Goal: Transaction & Acquisition: Purchase product/service

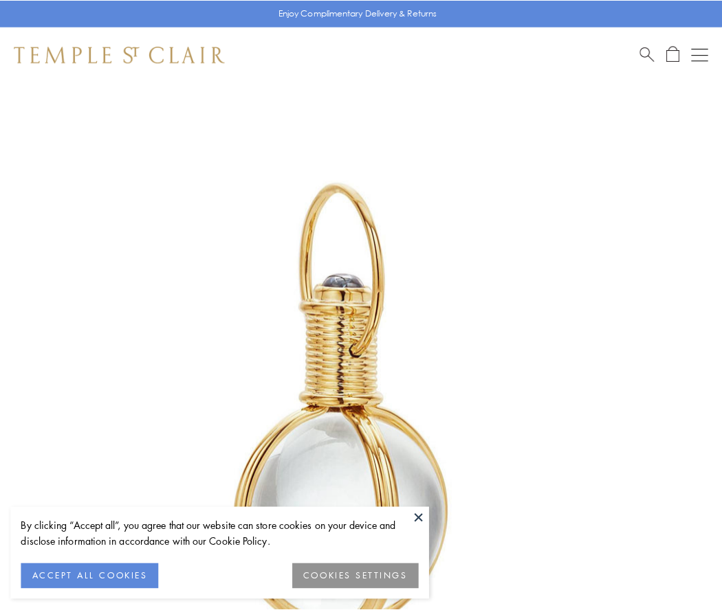
scroll to position [359, 0]
